Goal: Find contact information: Find contact information

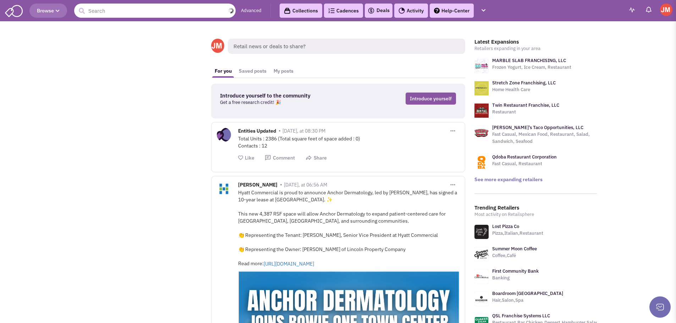
click at [147, 11] on input "text" at bounding box center [154, 11] width 161 height 14
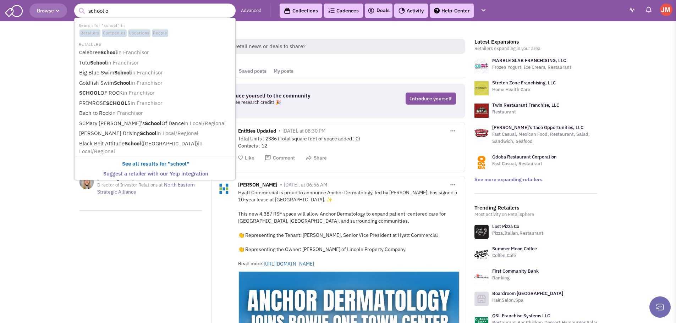
type input "school of"
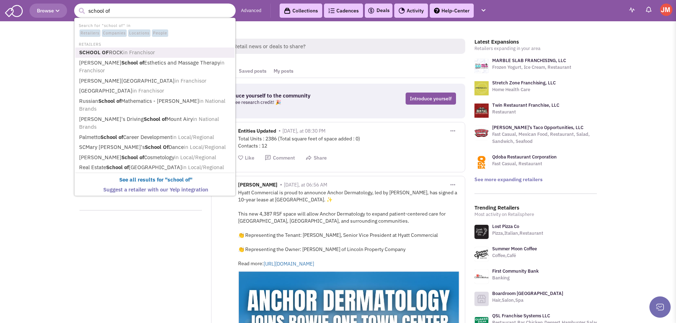
click at [162, 55] on link "SCHOOL OF ROCK in Franchisor" at bounding box center [155, 53] width 157 height 10
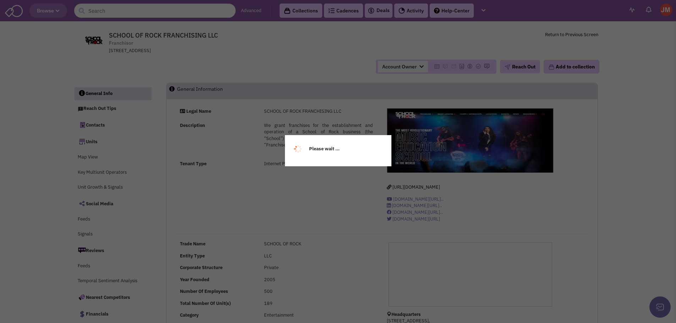
select select
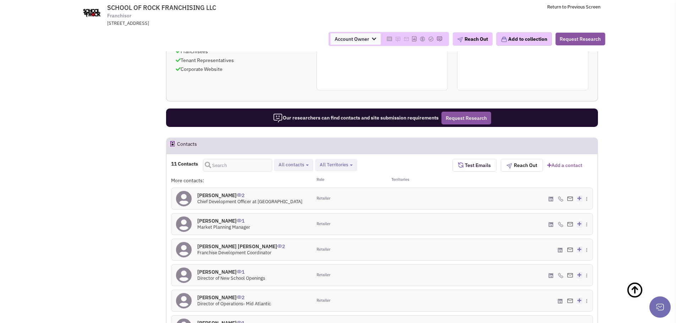
scroll to position [426, 0]
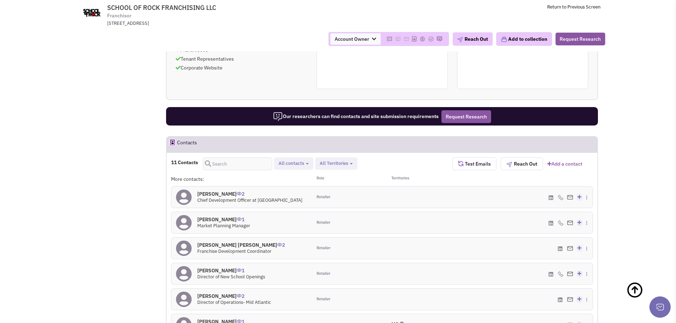
click at [305, 164] on button "All contacts" at bounding box center [293, 163] width 34 height 7
click at [284, 202] on span at bounding box center [284, 202] width 5 height 5
click at [284, 201] on input "Site selection decision makers" at bounding box center [284, 201] width 0 height 0
select select "4"
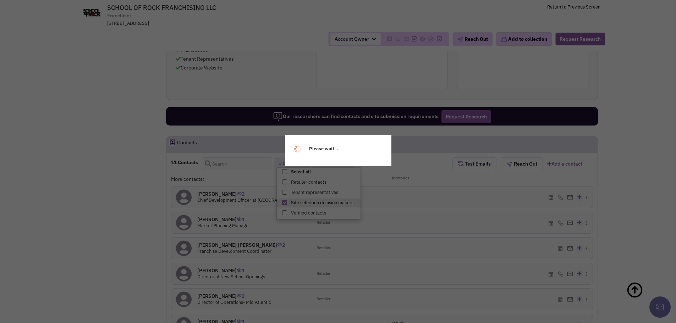
scroll to position [13, 0]
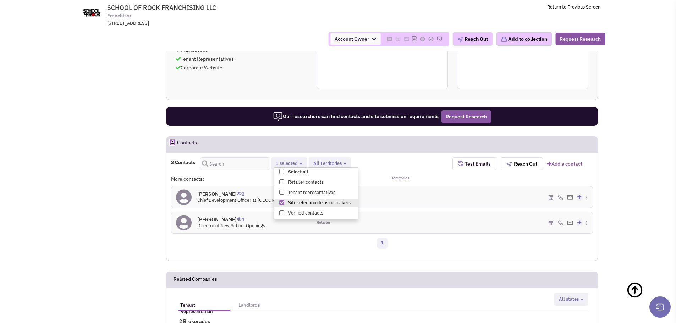
click at [262, 249] on div "1" at bounding box center [381, 244] width 431 height 14
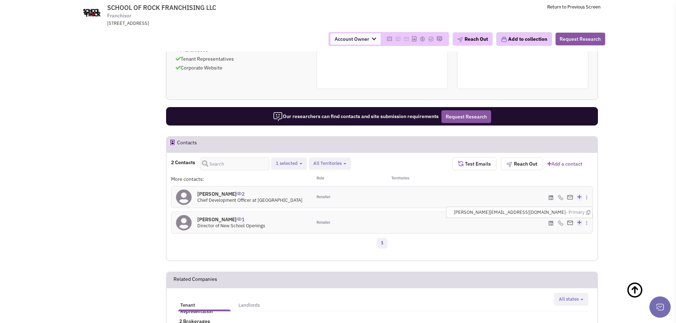
click at [570, 222] on img at bounding box center [570, 223] width 6 height 5
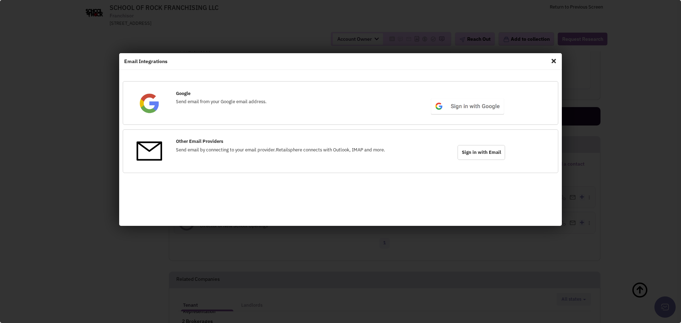
click at [553, 61] on span "Close" at bounding box center [553, 60] width 9 height 11
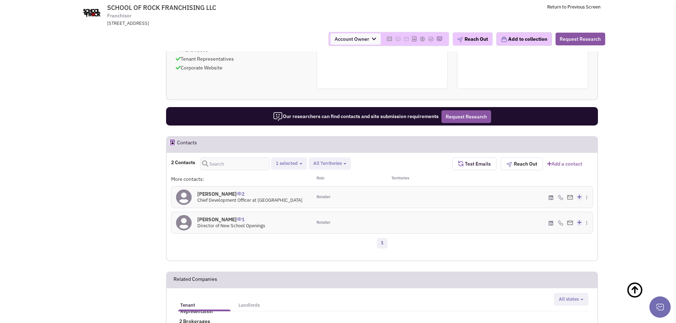
click at [210, 218] on h4 "[PERSON_NAME] 1" at bounding box center [231, 219] width 68 height 6
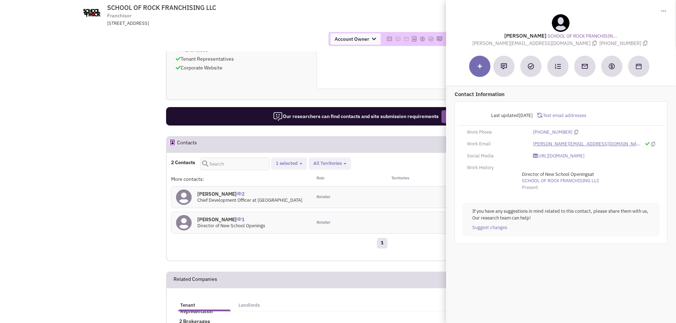
click at [569, 143] on link "[PERSON_NAME][EMAIL_ADDRESS][DOMAIN_NAME]" at bounding box center [588, 144] width 110 height 7
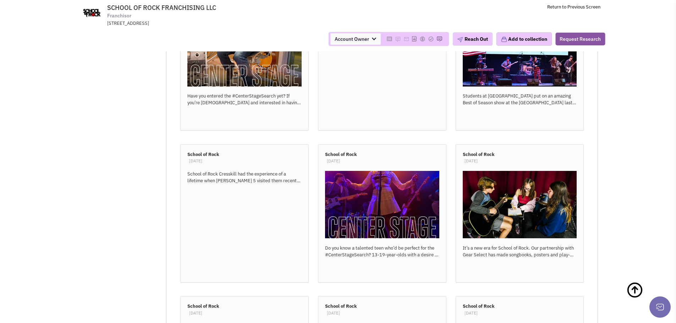
scroll to position [1811, 0]
